Goal: Navigation & Orientation: Find specific page/section

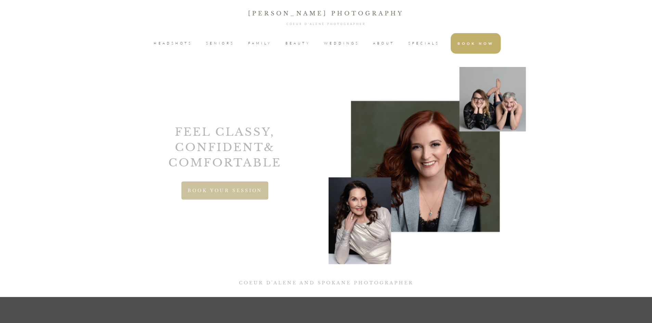
click at [180, 44] on span "HEADSHOTS" at bounding box center [173, 43] width 39 height 10
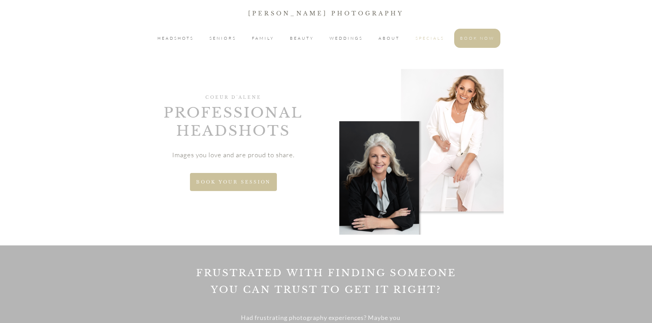
click at [426, 41] on span "SPECIALS" at bounding box center [429, 38] width 29 height 8
